Goal: Find specific page/section: Find specific page/section

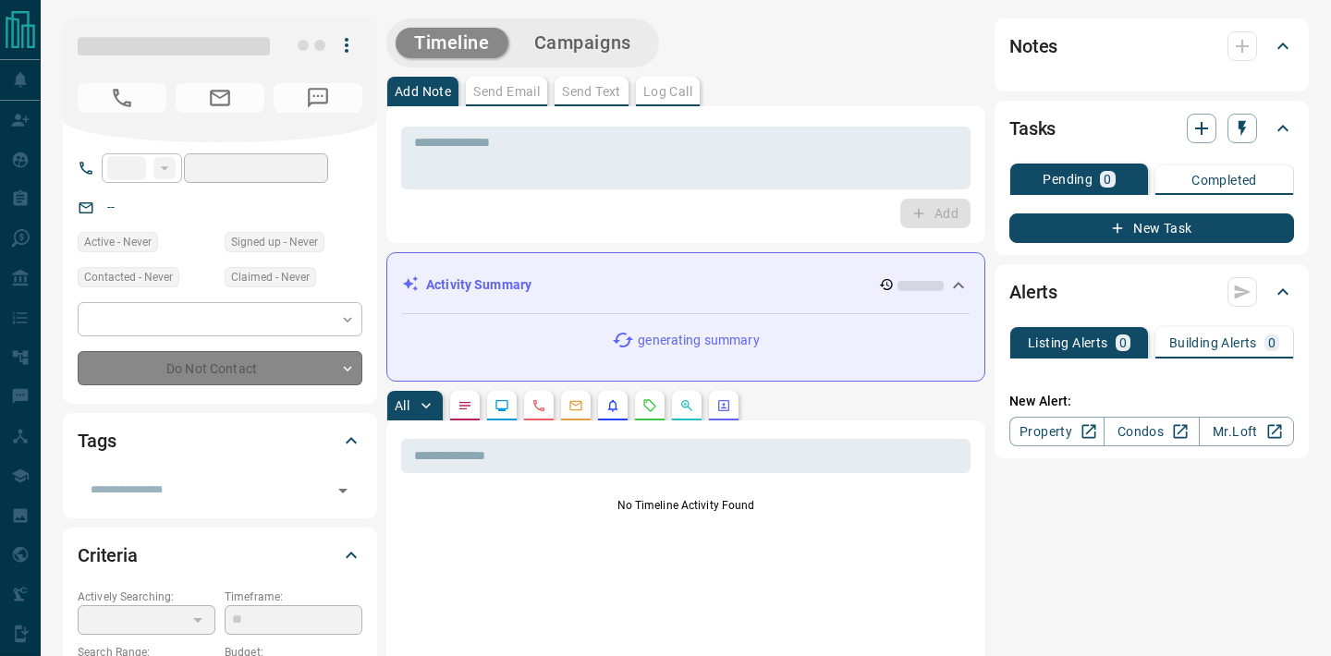
type input "**"
type input "**********"
type input "*"
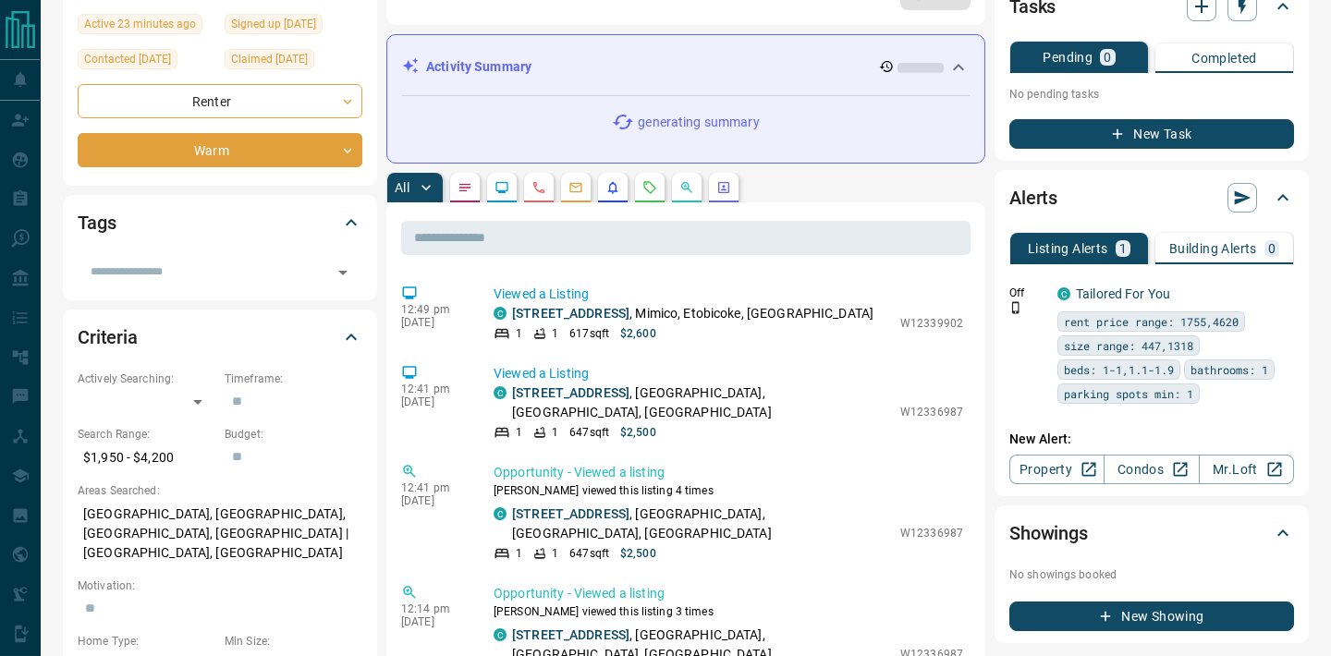
click at [622, 186] on button "button" at bounding box center [613, 188] width 30 height 30
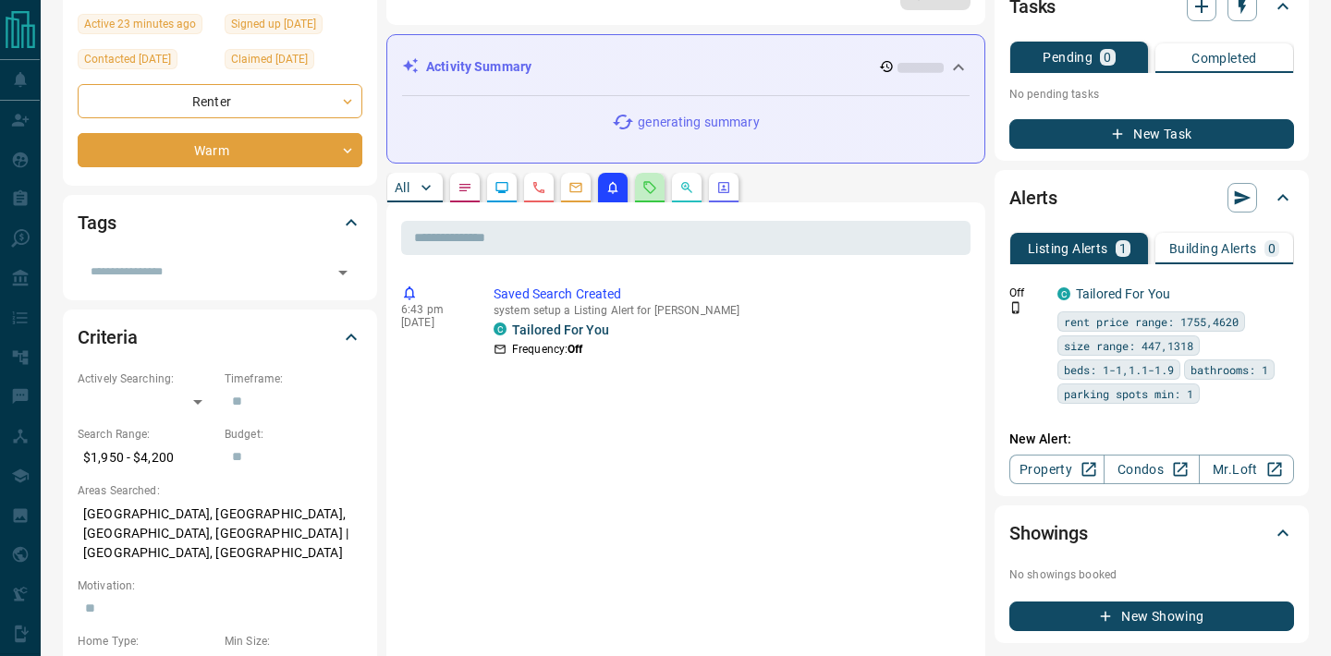
click at [652, 197] on button "button" at bounding box center [650, 188] width 30 height 30
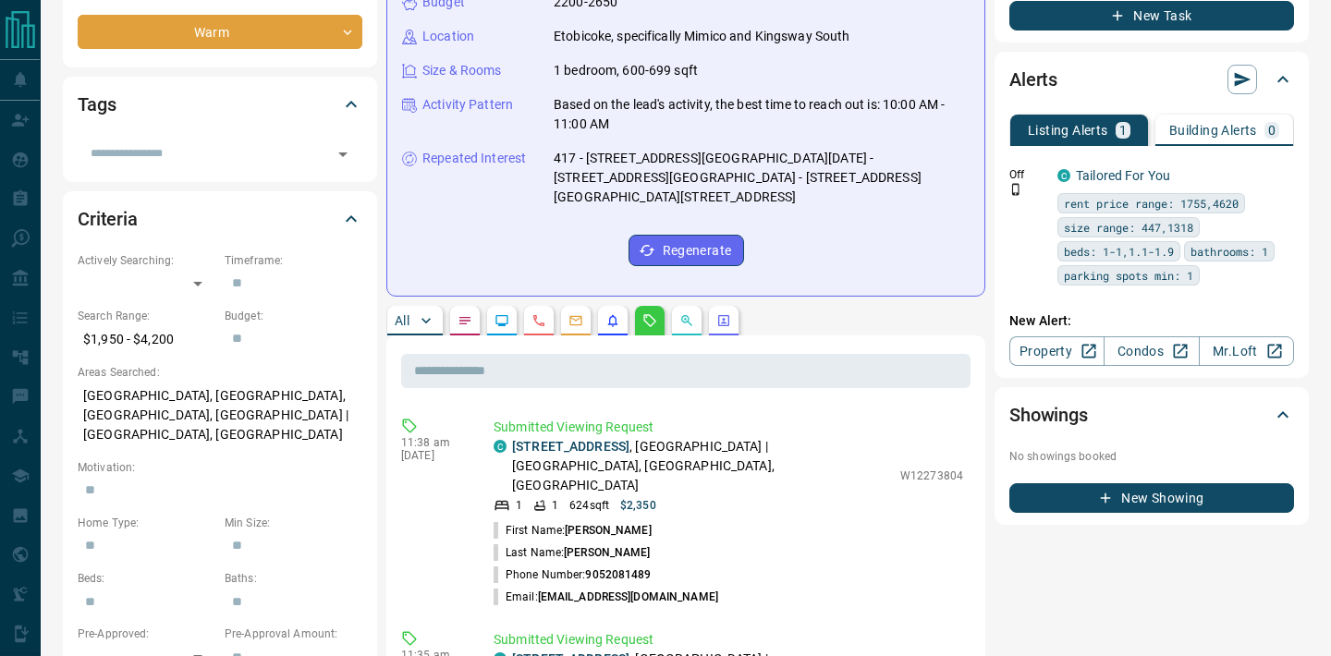
scroll to position [312, 0]
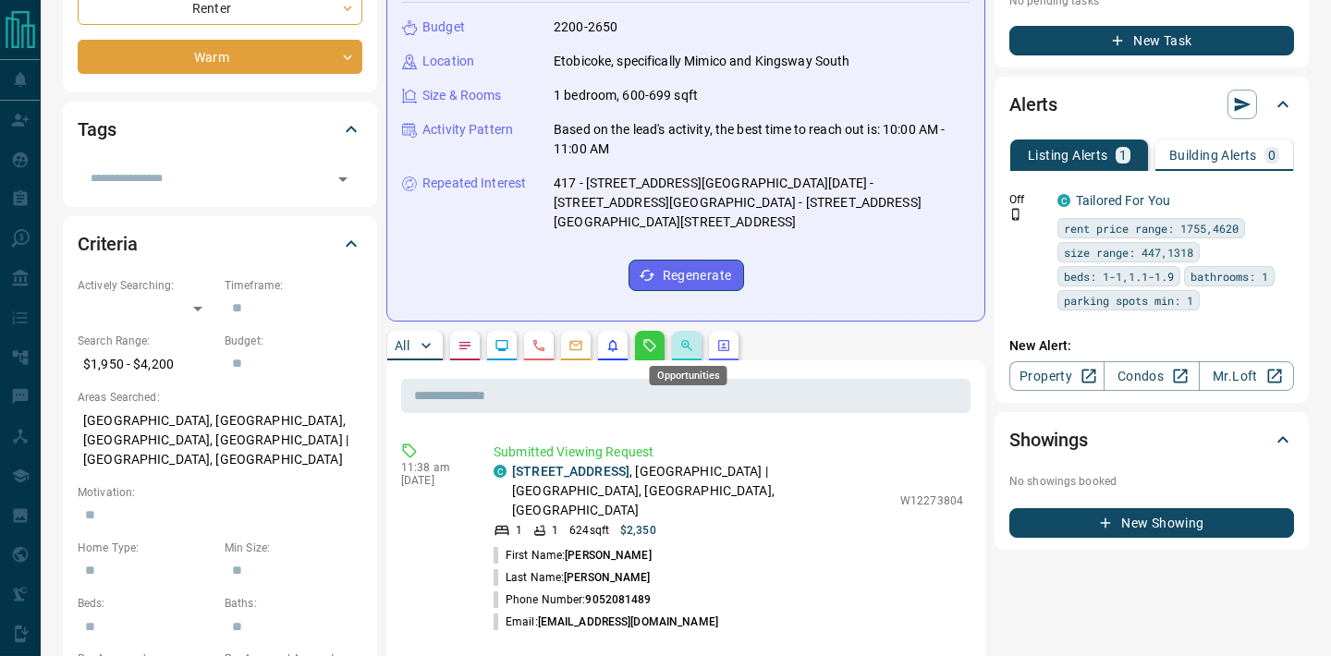
click at [692, 338] on icon "Opportunities" at bounding box center [687, 345] width 15 height 15
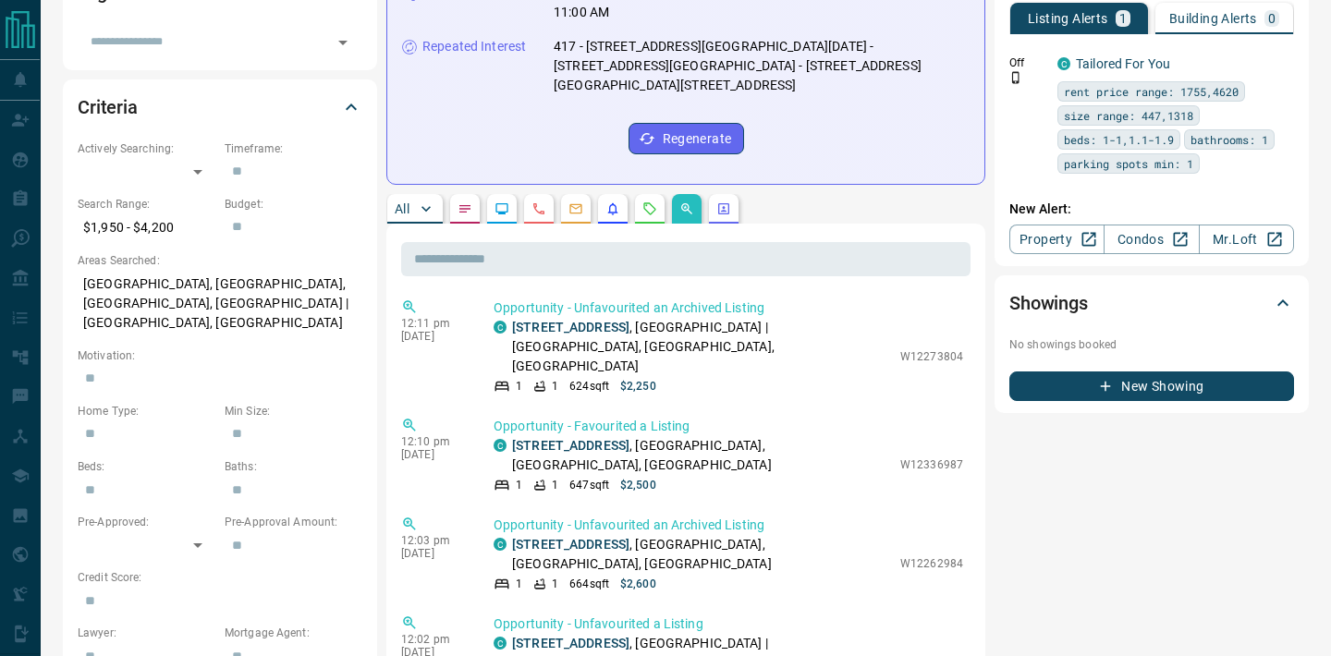
scroll to position [468, 0]
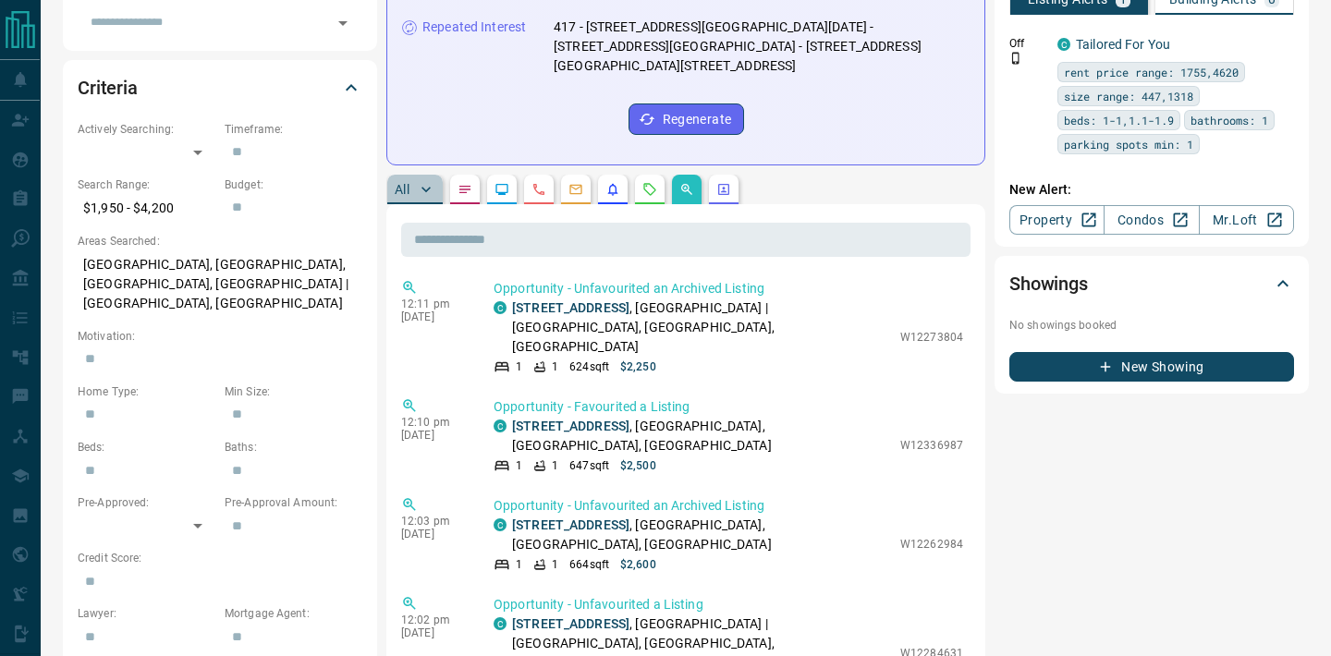
click at [412, 189] on button "All" at bounding box center [414, 190] width 55 height 30
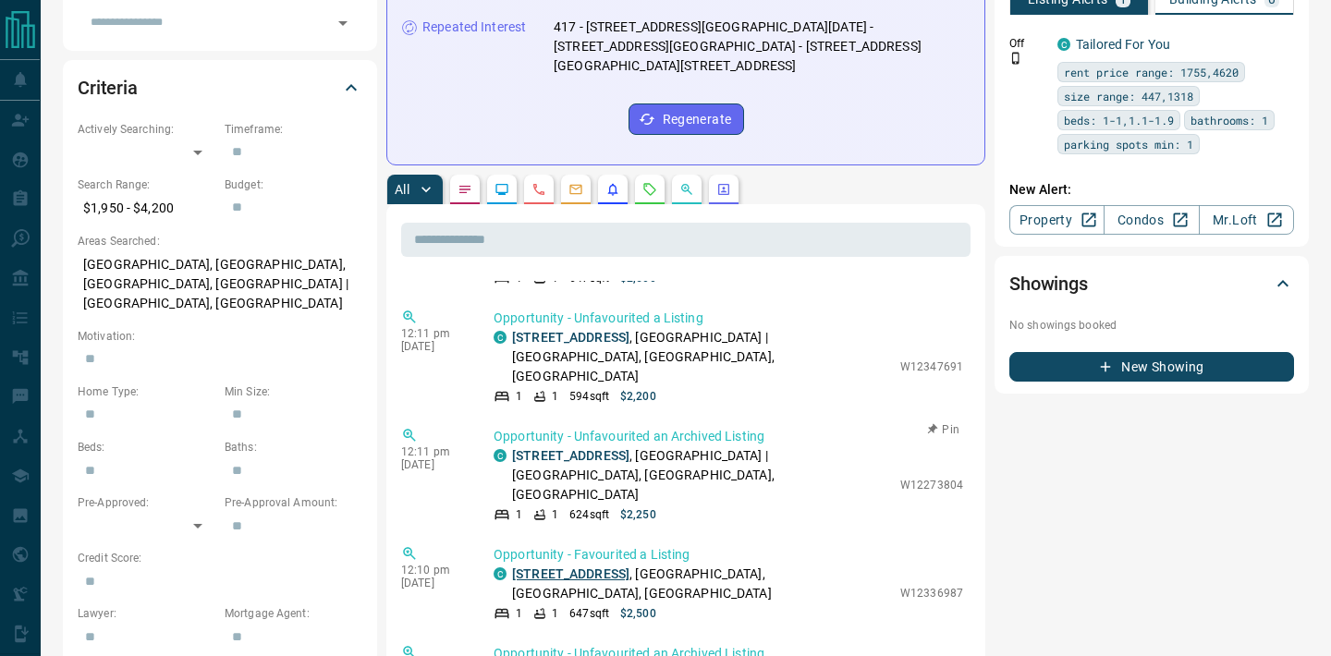
scroll to position [621, 0]
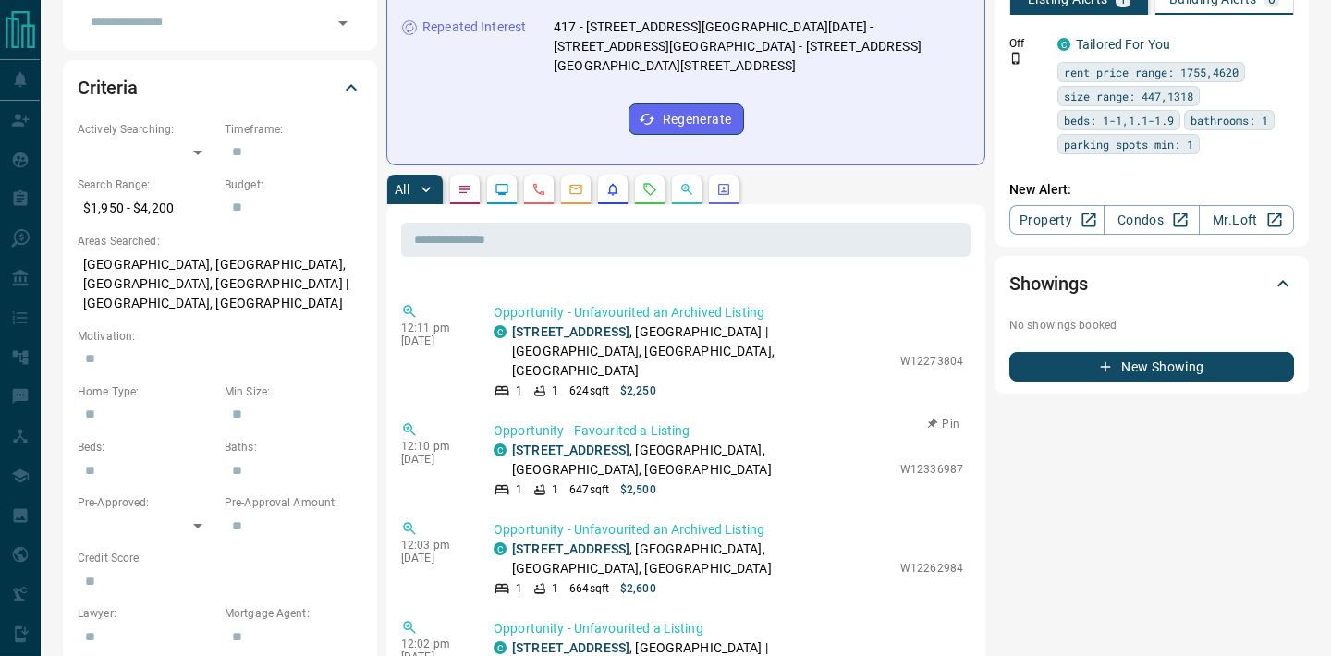
click at [612, 443] on link "[STREET_ADDRESS]" at bounding box center [570, 450] width 117 height 15
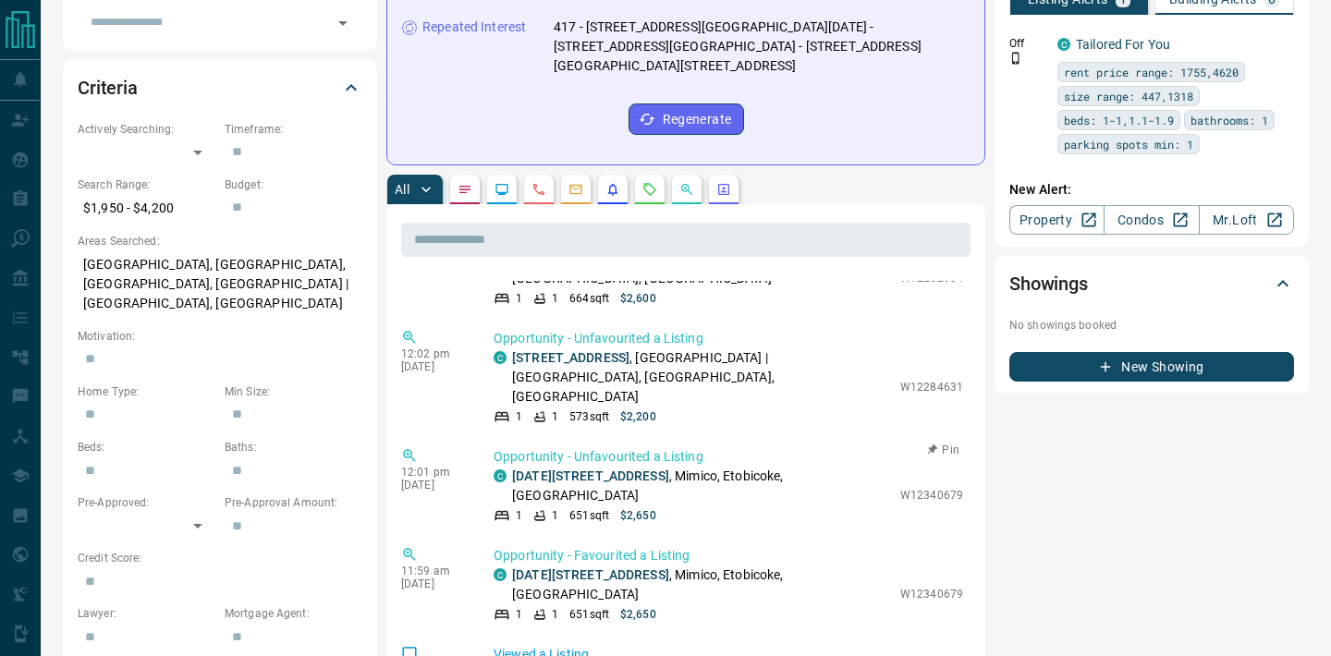
scroll to position [980, 0]
